Goal: Task Accomplishment & Management: Use online tool/utility

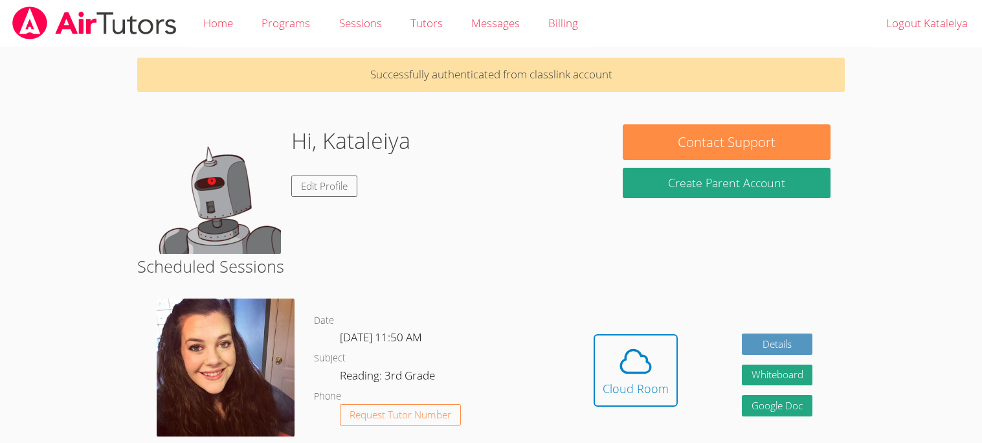
click at [334, 310] on div "Date [DATE] 11:50 AM Subject Reading: 3rd Grade Phone Request Tutor Number" at bounding box center [437, 380] width 247 height 182
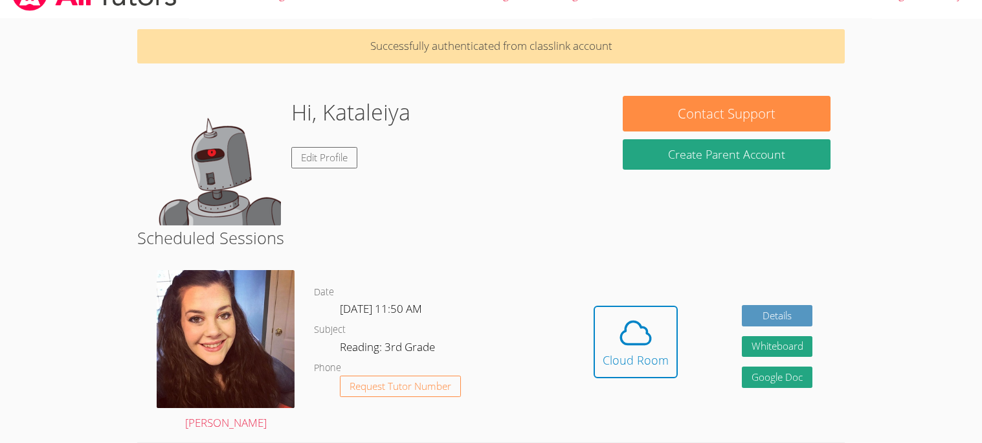
scroll to position [29, 0]
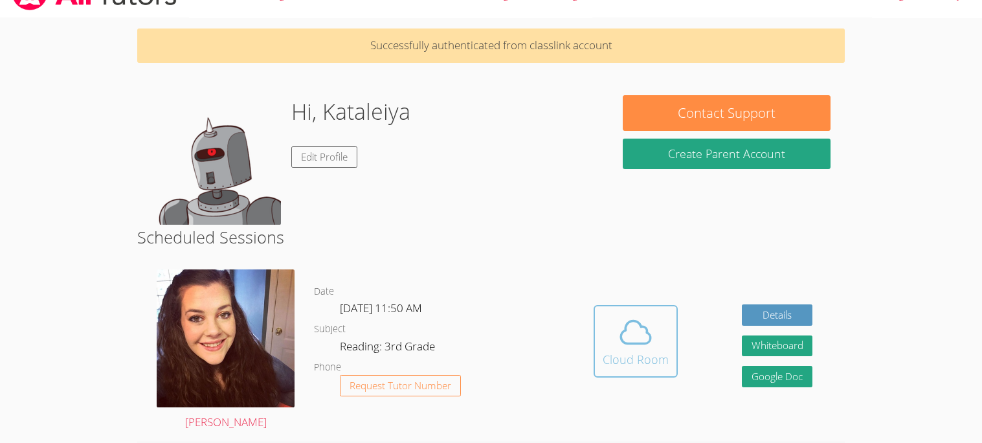
click at [600, 313] on button "Cloud Room" at bounding box center [636, 341] width 84 height 73
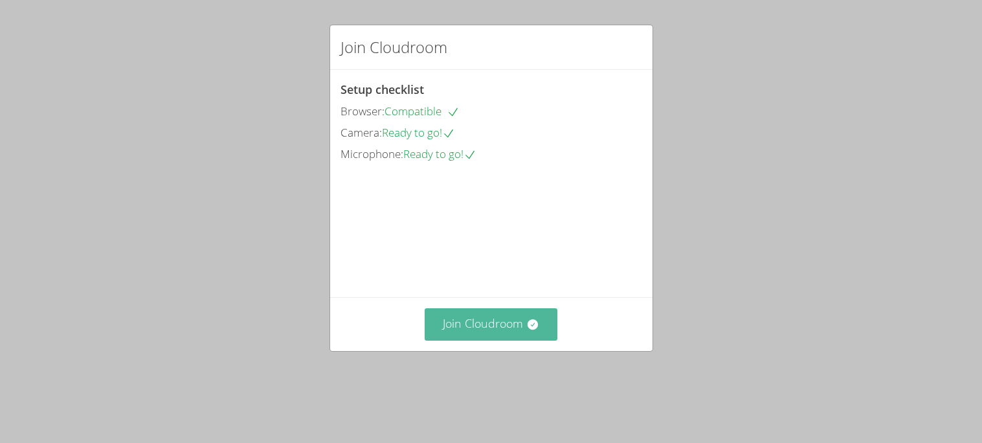
click at [513, 340] on button "Join Cloudroom" at bounding box center [491, 324] width 133 height 32
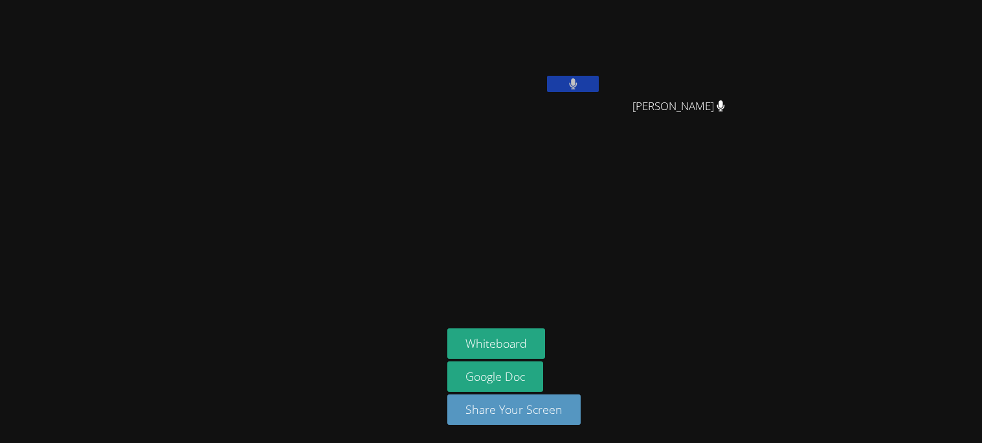
click at [751, 186] on aside "Kataleiya Rios Yilver Perez-Mauricio Yilver Perez-Mauricio Whiteboard Google Do…" at bounding box center [604, 221] width 324 height 443
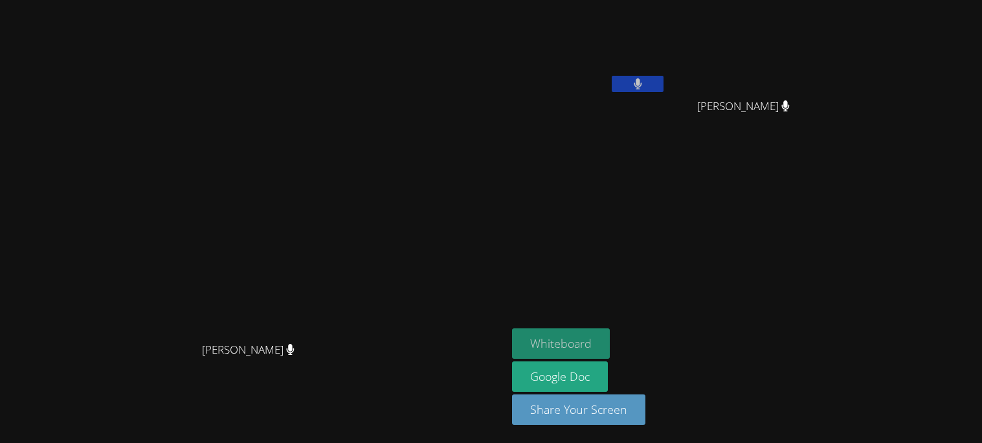
click at [610, 341] on button "Whiteboard" at bounding box center [561, 343] width 98 height 30
